Goal: Information Seeking & Learning: Learn about a topic

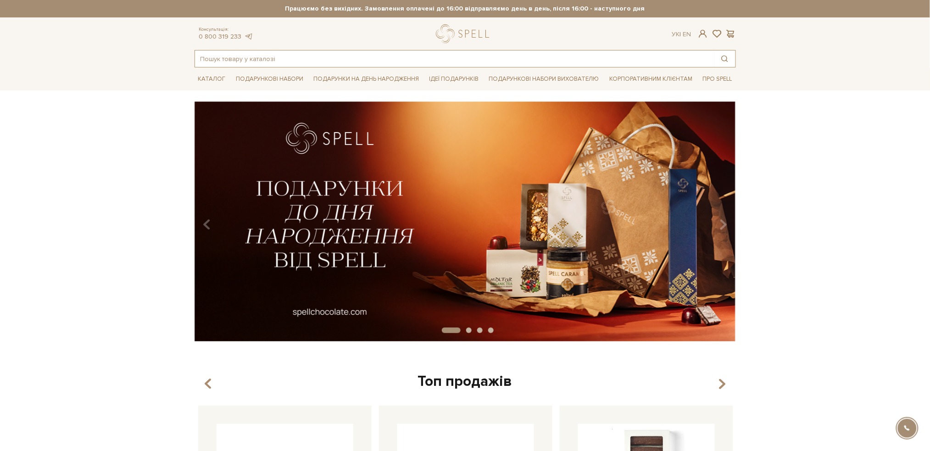
click at [252, 55] on input "text" at bounding box center [454, 58] width 519 height 17
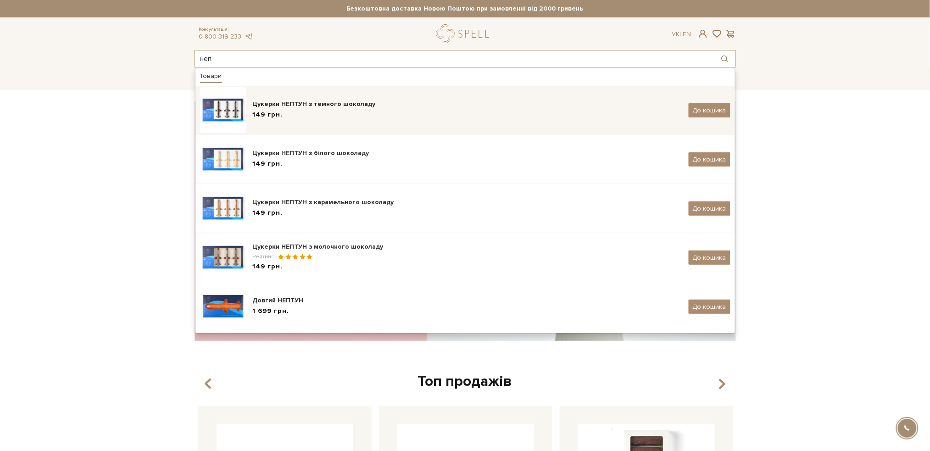
type input "неп"
click at [273, 94] on div "Цукерки НЕПТУН з темного шоколаду 149 грн. До кошика" at bounding box center [465, 110] width 530 height 46
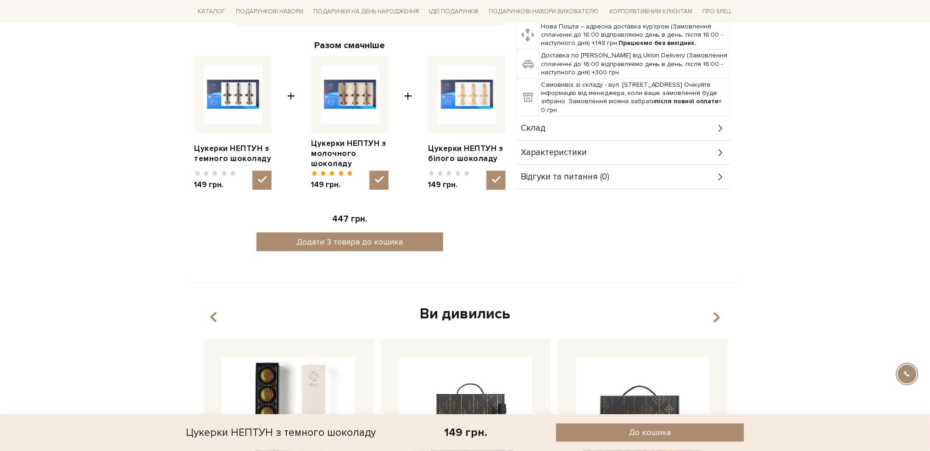
scroll to position [367, 0]
click at [681, 128] on div "Склад" at bounding box center [623, 128] width 214 height 24
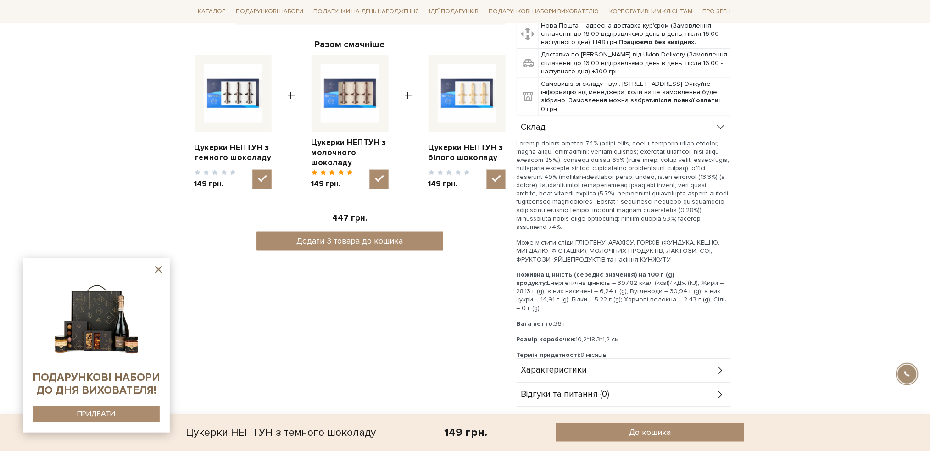
click at [34, 142] on body "Подарункові набори SALE Корпоративним клієнтам Доставка і оплата Консультація: …" at bounding box center [465, 442] width 930 height 1618
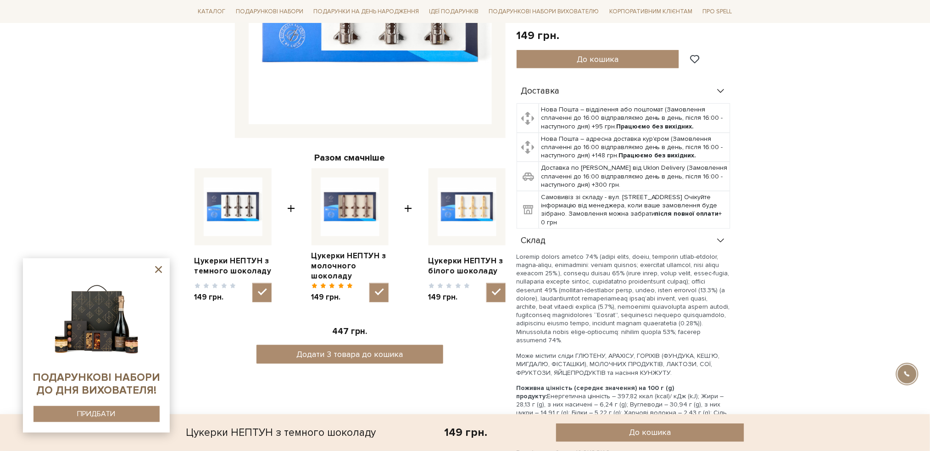
scroll to position [61, 0]
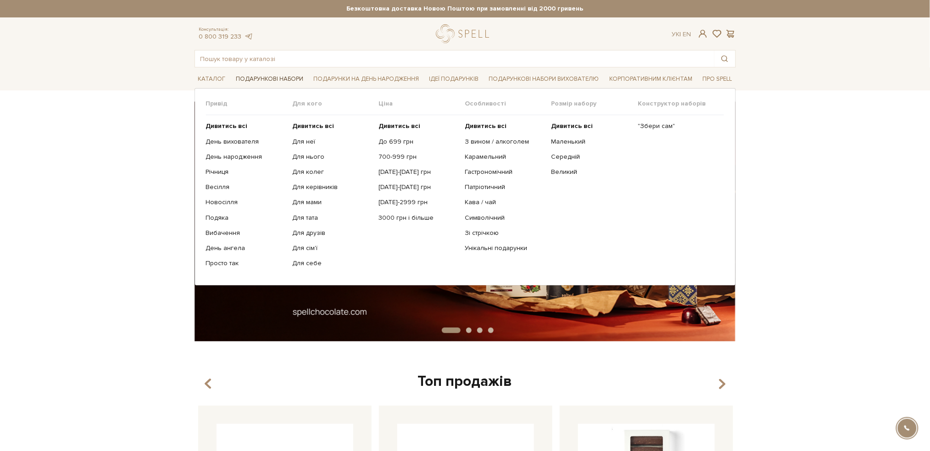
click at [277, 75] on link "Подарункові набори" at bounding box center [269, 79] width 75 height 14
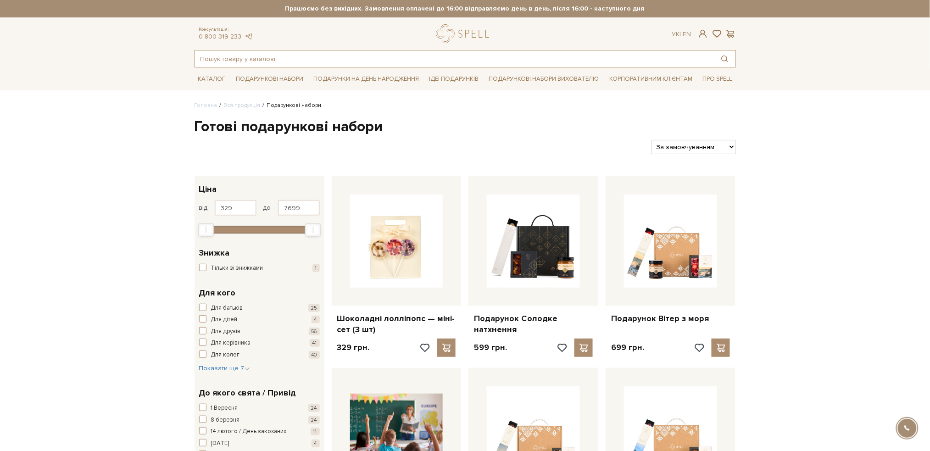
click at [341, 54] on input "text" at bounding box center [454, 58] width 519 height 17
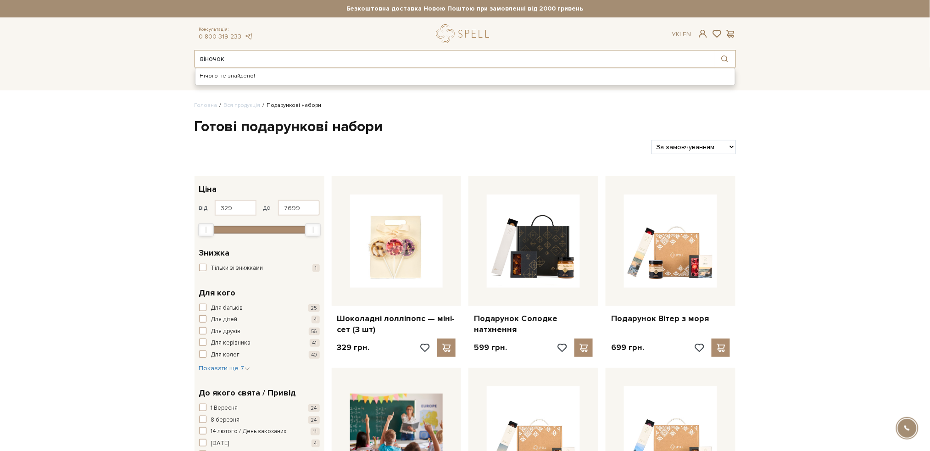
type input "віночок"
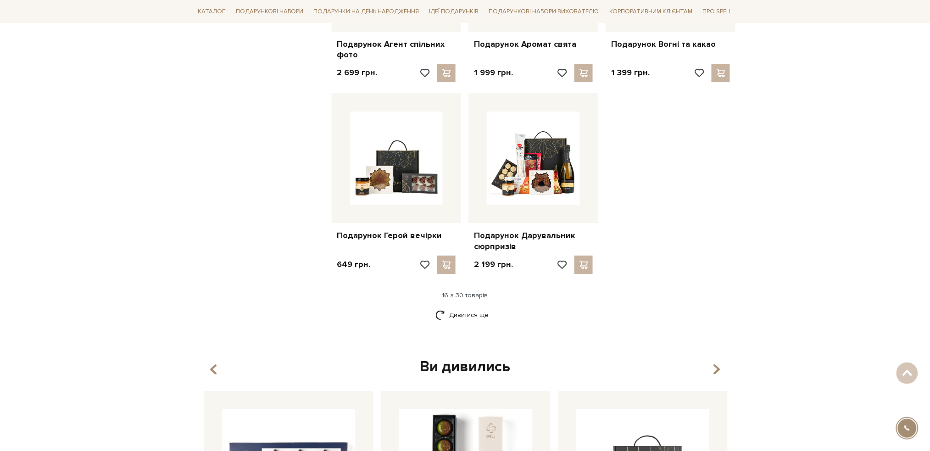
scroll to position [1039, 0]
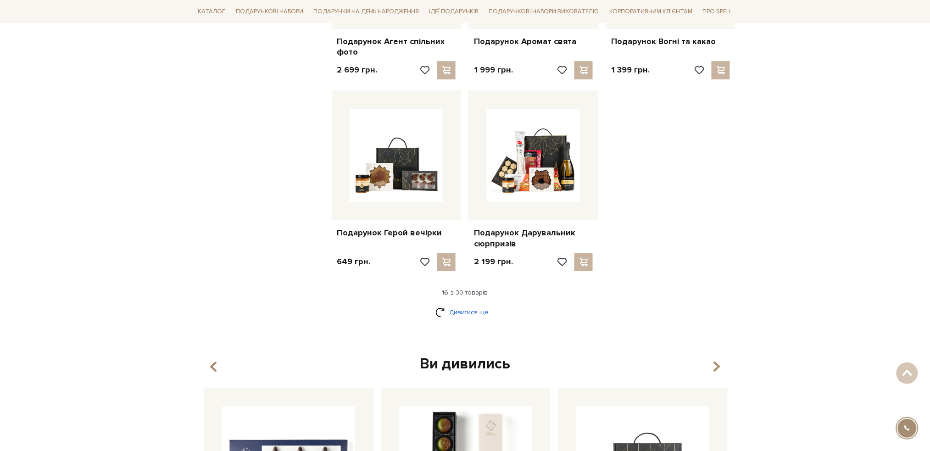
click at [476, 311] on link "Дивитися ще" at bounding box center [465, 312] width 60 height 16
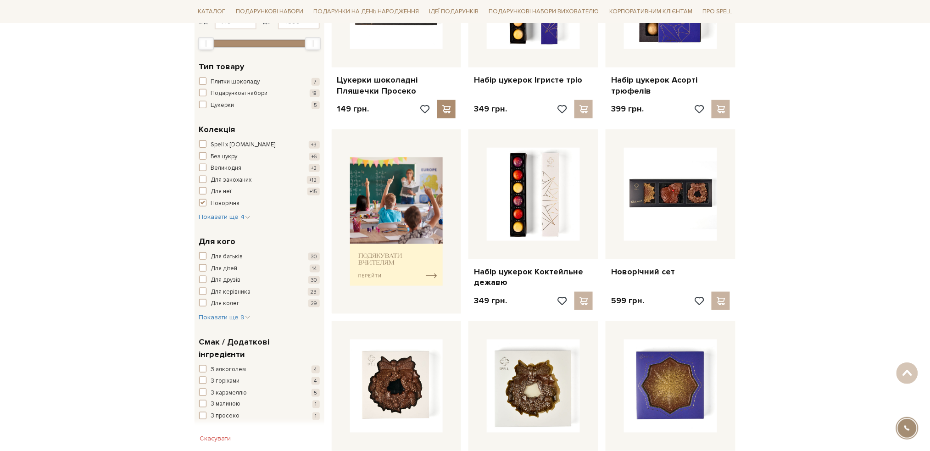
scroll to position [0, 0]
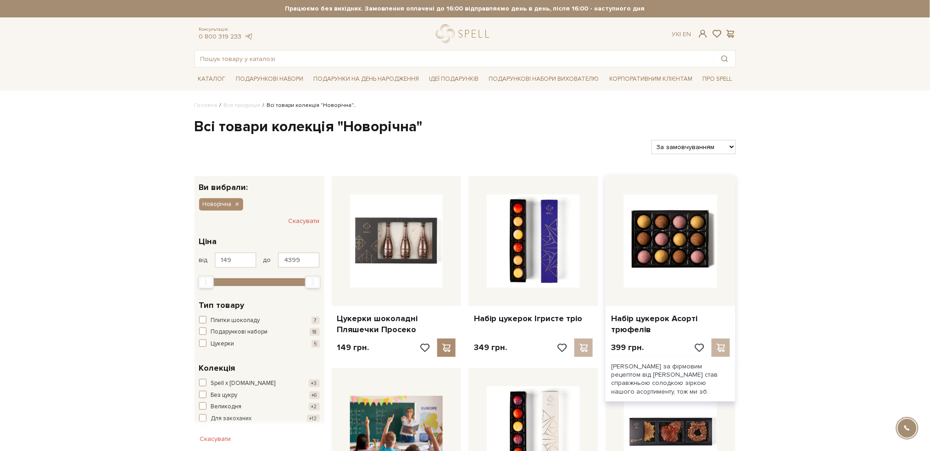
click at [687, 245] on img at bounding box center [670, 240] width 93 height 93
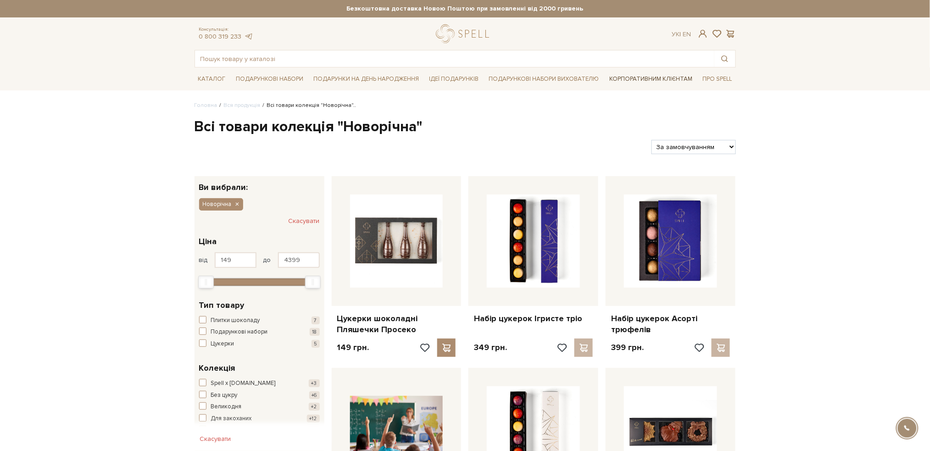
click at [652, 80] on link "Корпоративним клієнтам" at bounding box center [650, 79] width 90 height 16
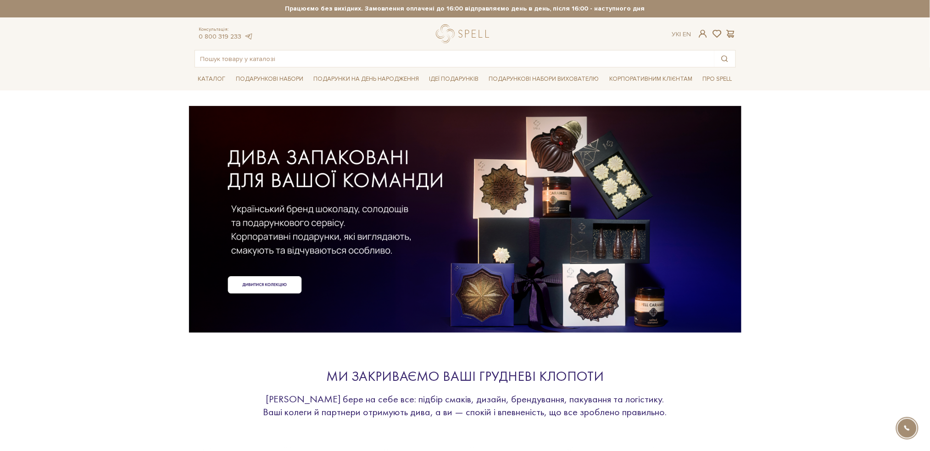
click at [265, 288] on div at bounding box center [464, 203] width 541 height 205
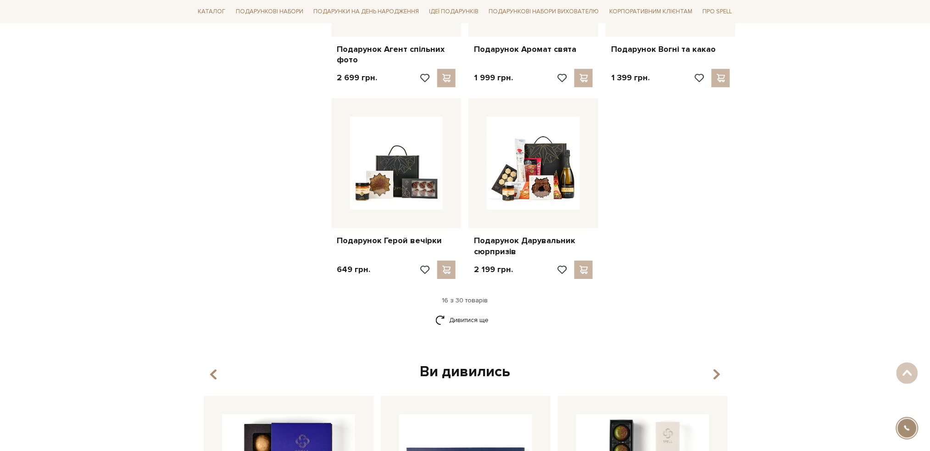
scroll to position [1039, 0]
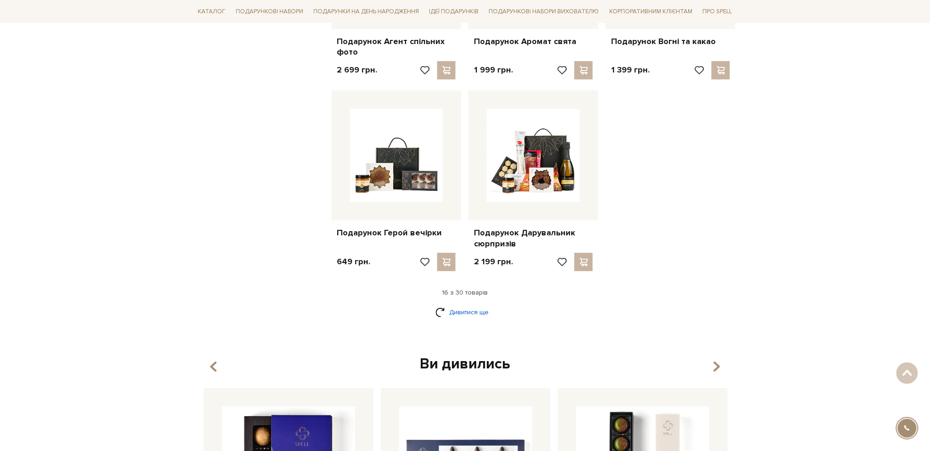
click at [481, 310] on link "Дивитися ще" at bounding box center [465, 312] width 60 height 16
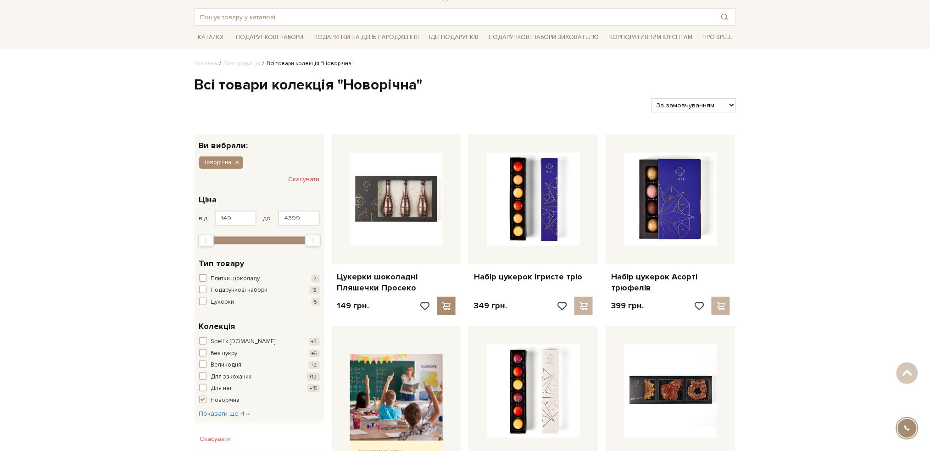
scroll to position [0, 0]
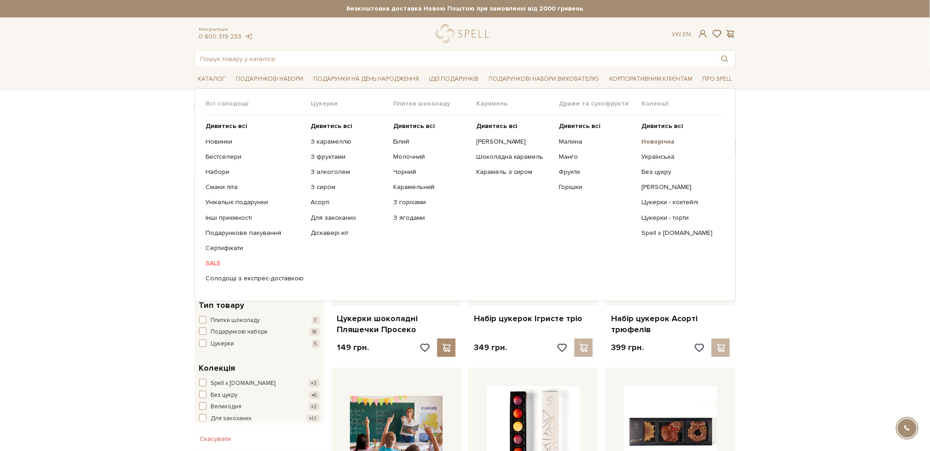
click at [660, 138] on b "Новорічна" at bounding box center [657, 142] width 33 height 8
click at [661, 140] on b "Новорічна" at bounding box center [657, 142] width 33 height 8
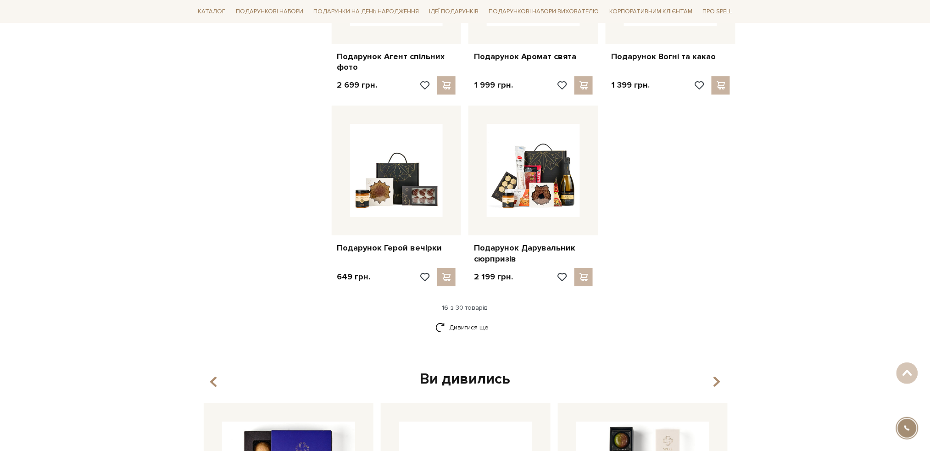
scroll to position [1101, 0]
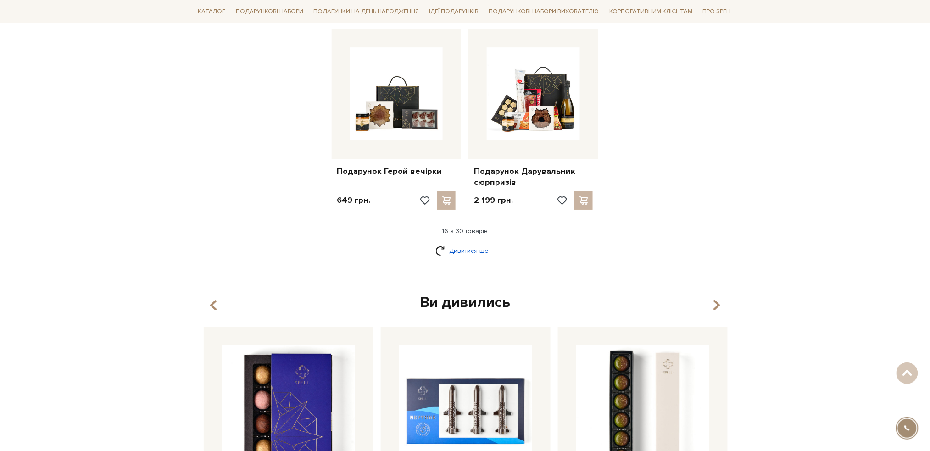
click at [473, 251] on link "Дивитися ще" at bounding box center [465, 251] width 60 height 16
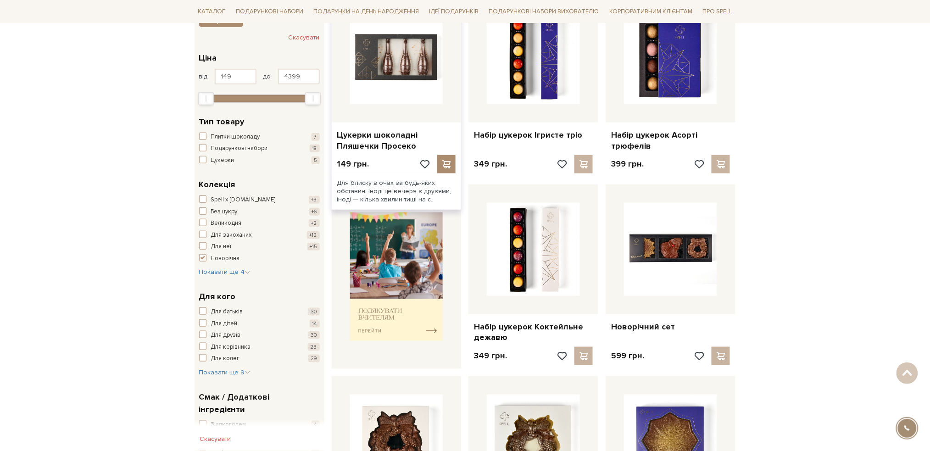
scroll to position [0, 0]
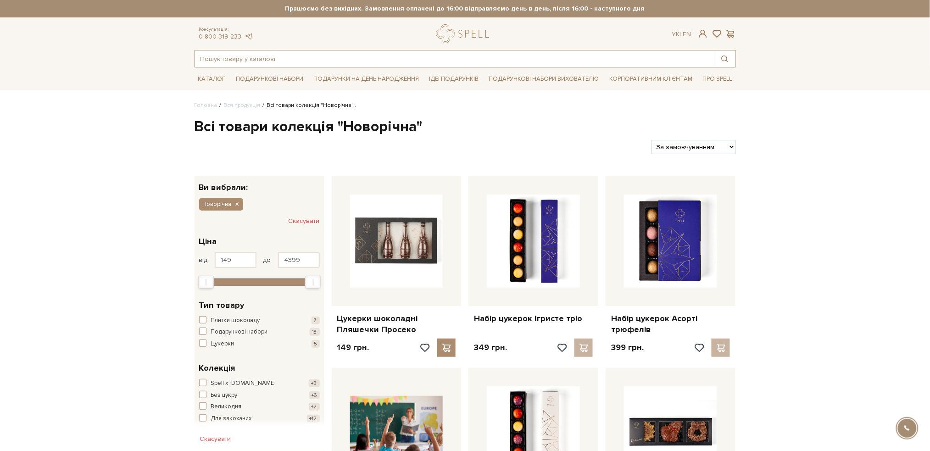
click at [365, 61] on input "text" at bounding box center [454, 58] width 519 height 17
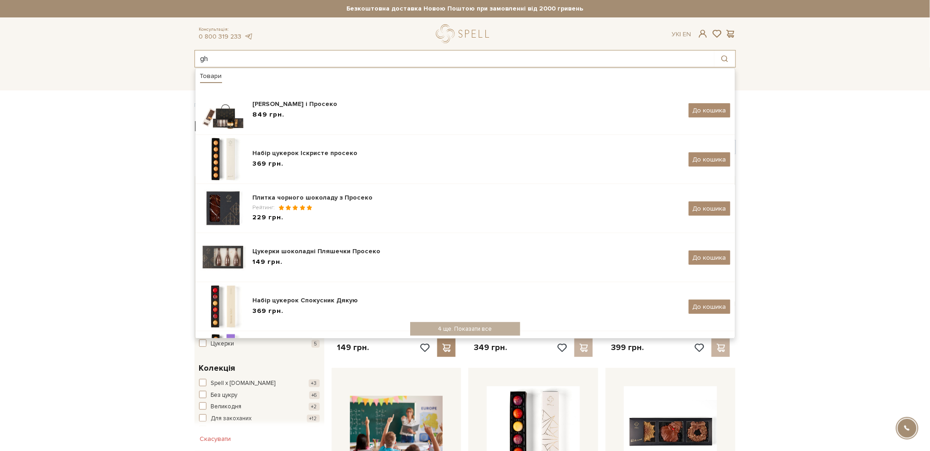
type input "g"
type input "просеко"
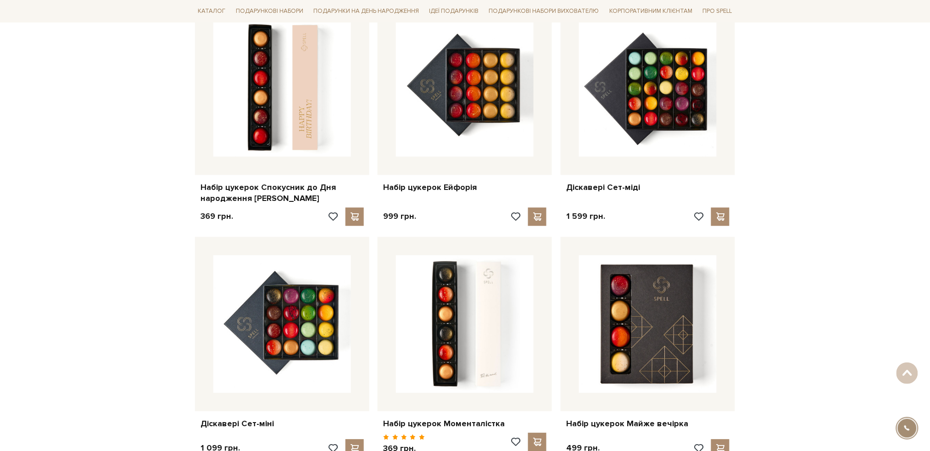
scroll to position [856, 0]
